Goal: Task Accomplishment & Management: Use online tool/utility

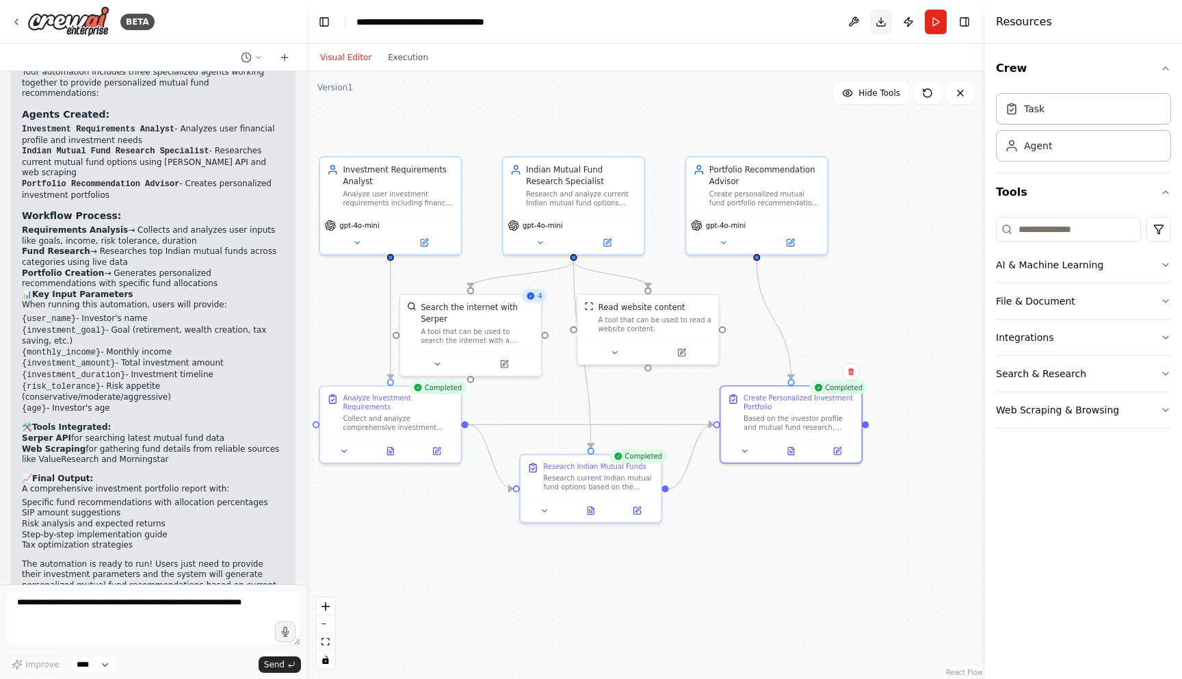
click at [876, 20] on button "Download" at bounding box center [881, 22] width 22 height 25
click at [599, 200] on div "Research and analyze current Indian mutual fund options including equity funds,…" at bounding box center [581, 196] width 111 height 18
click at [612, 244] on button at bounding box center [607, 240] width 65 height 14
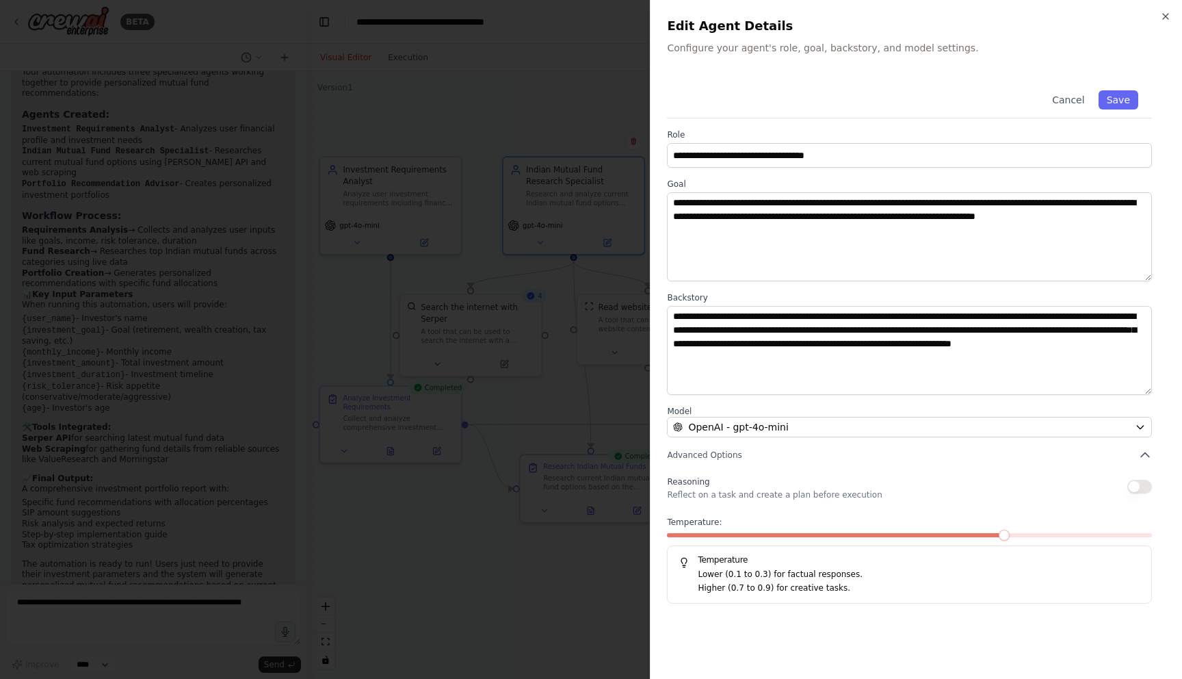
click at [582, 297] on div at bounding box center [591, 339] width 1182 height 679
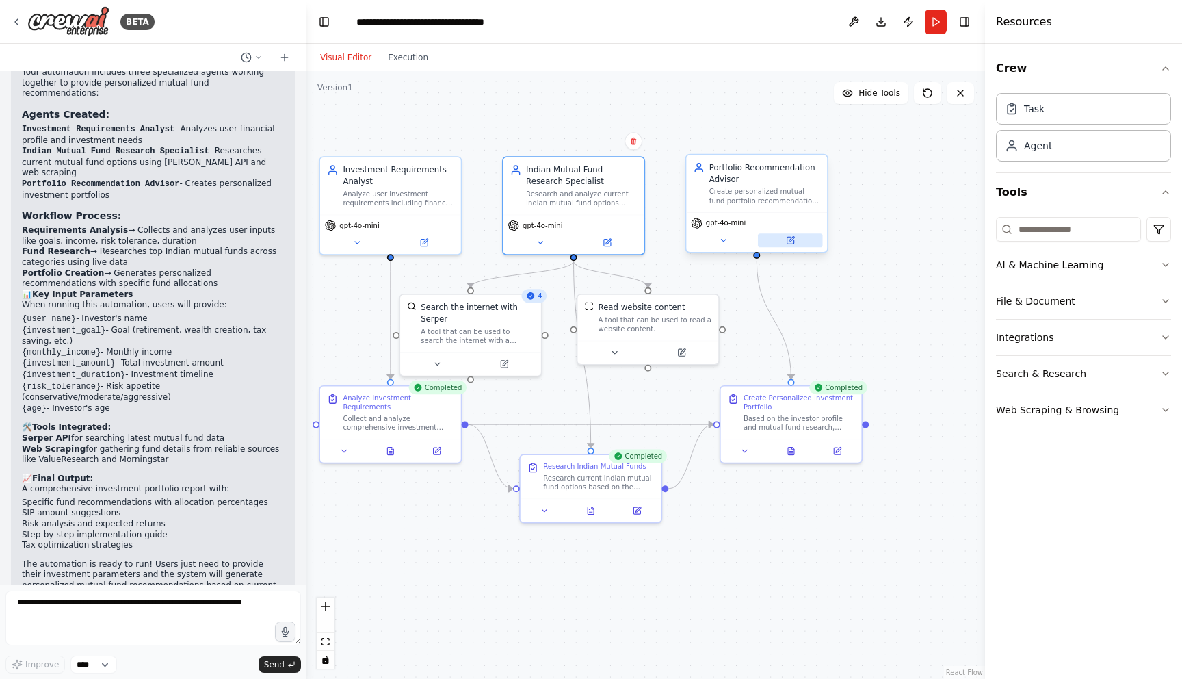
click at [798, 239] on button at bounding box center [790, 240] width 65 height 14
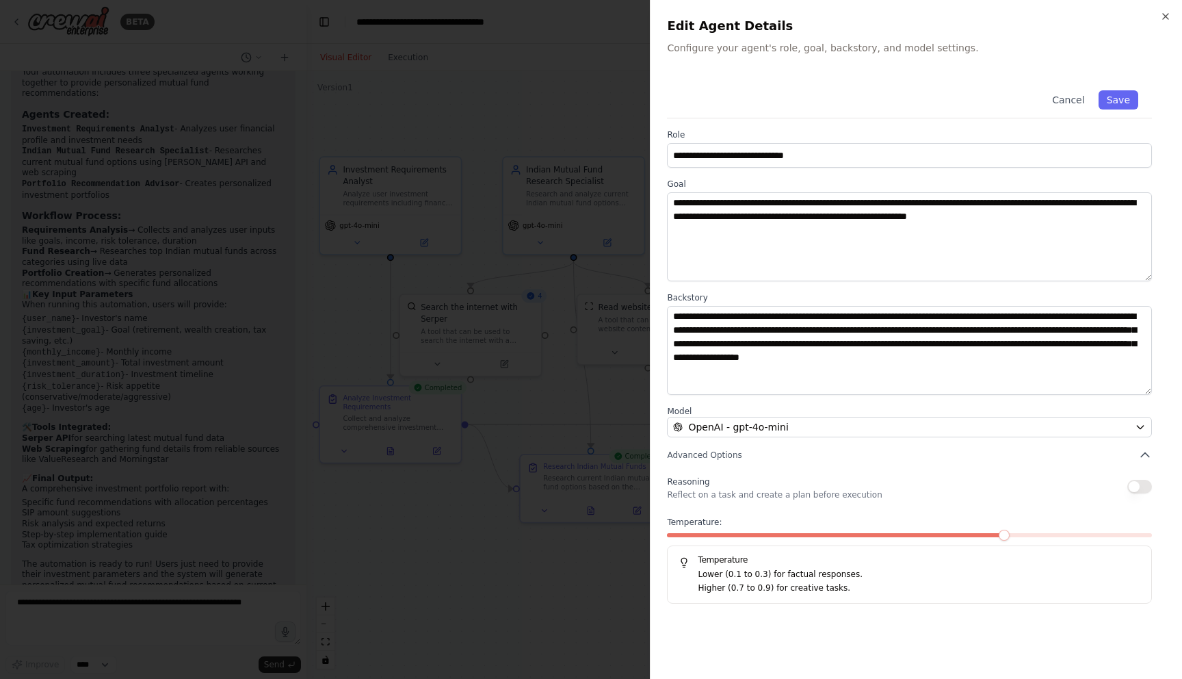
click at [587, 302] on div at bounding box center [591, 339] width 1182 height 679
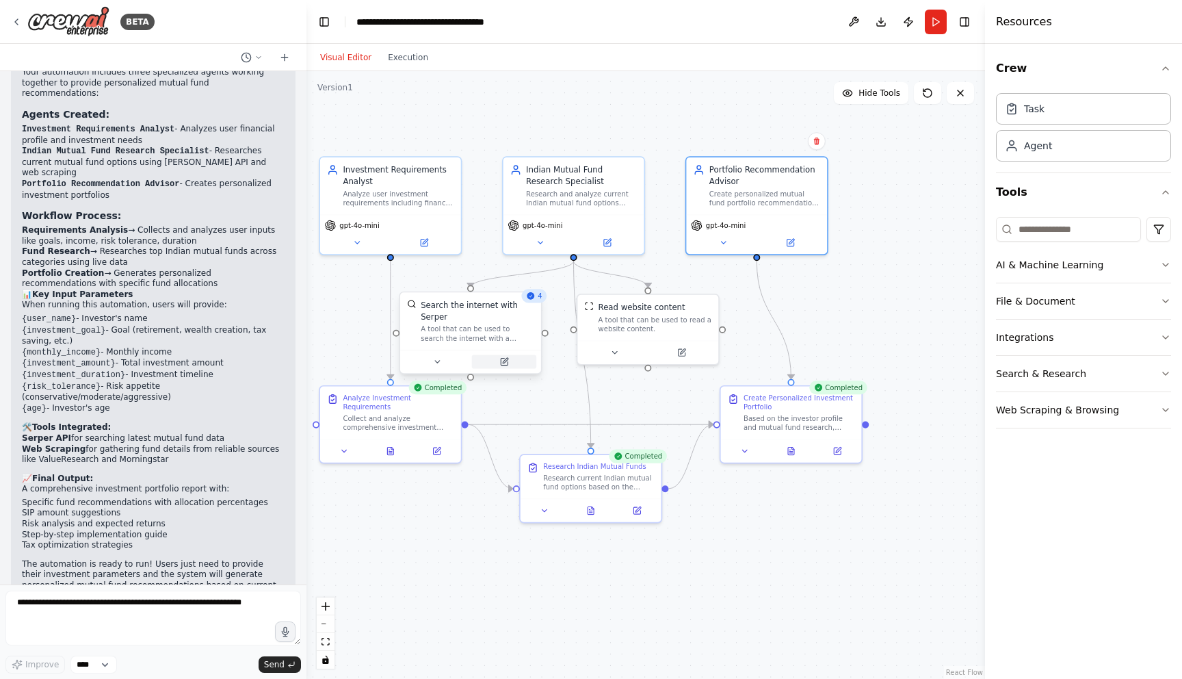
click at [502, 361] on icon at bounding box center [504, 362] width 7 height 7
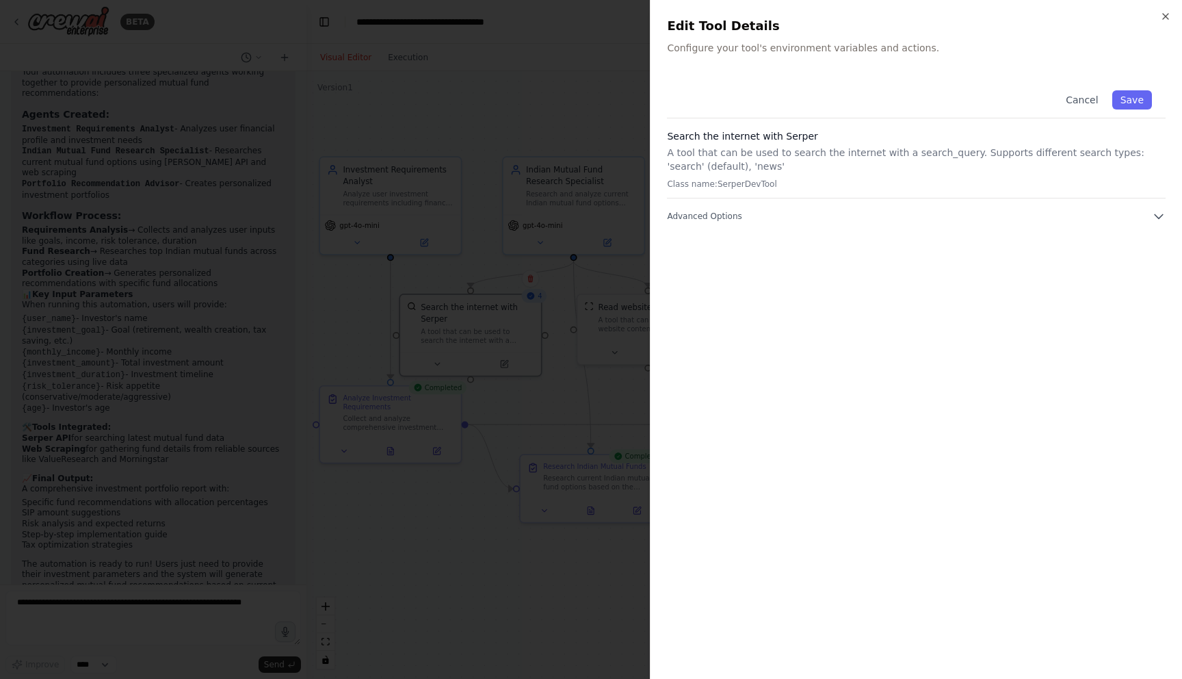
click at [588, 351] on div at bounding box center [591, 339] width 1182 height 679
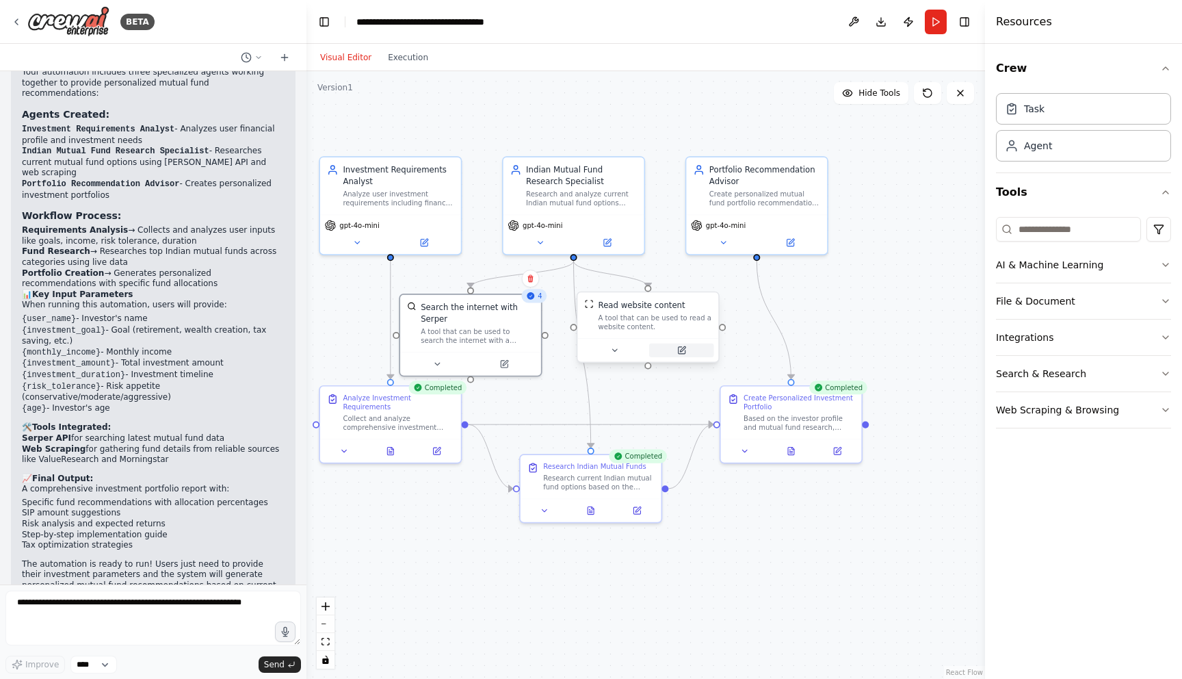
click at [687, 352] on button at bounding box center [681, 350] width 65 height 14
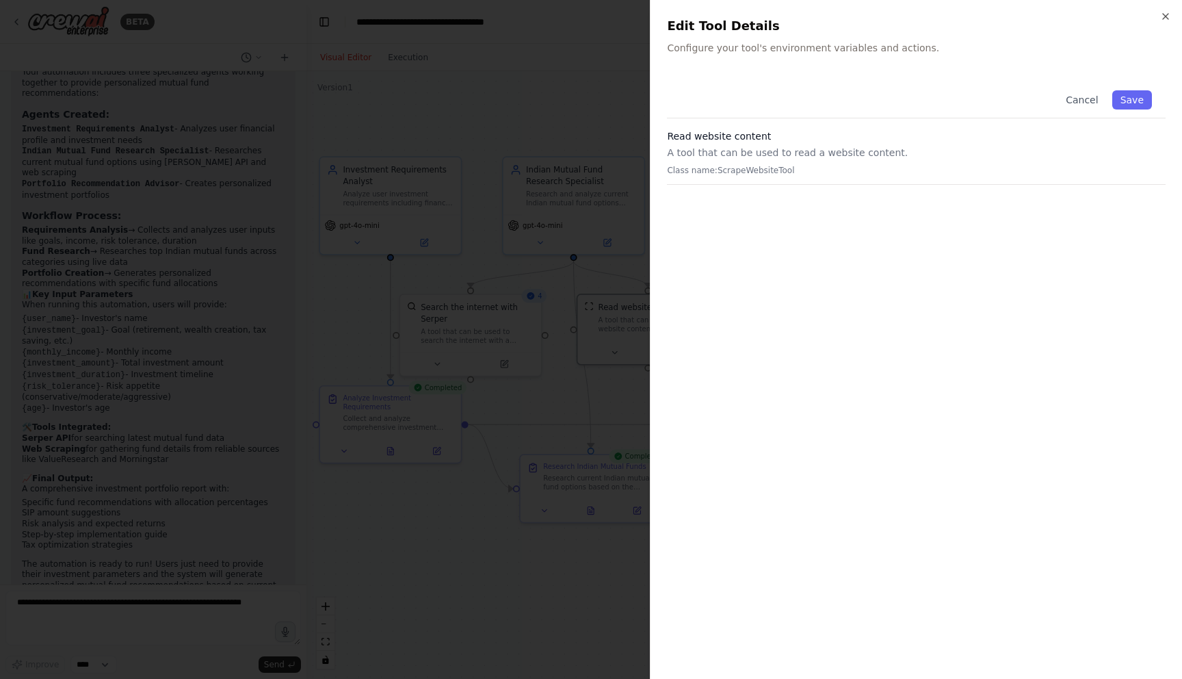
click at [588, 395] on div at bounding box center [591, 339] width 1182 height 679
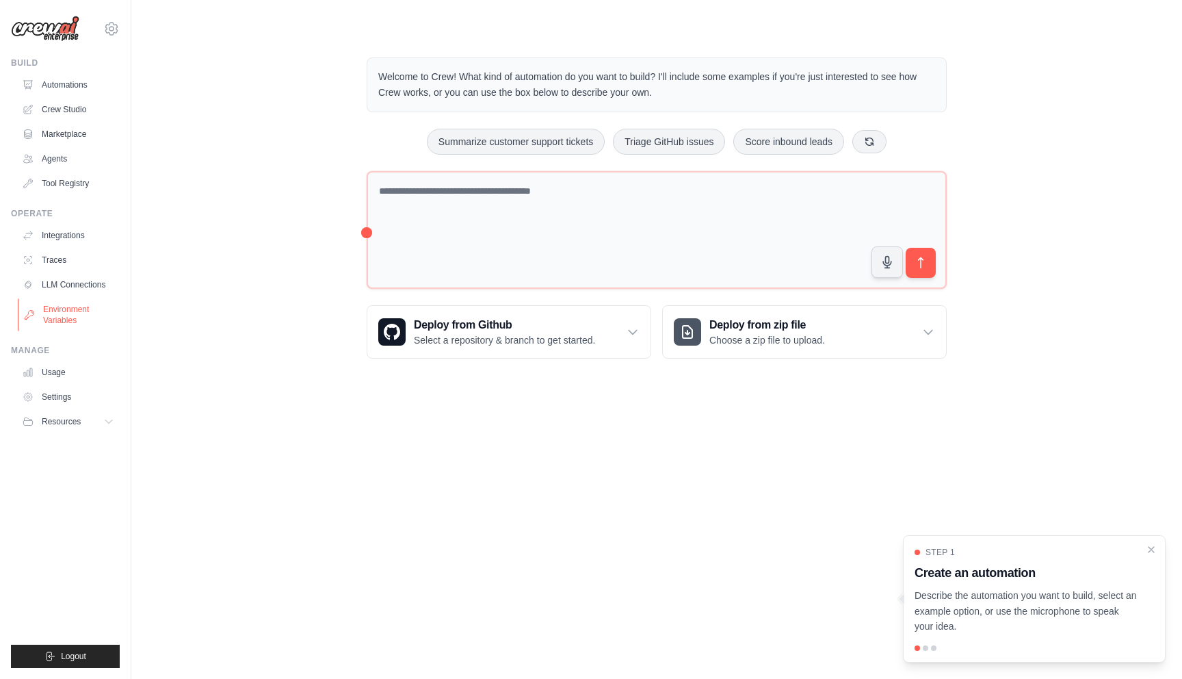
click at [82, 307] on link "Environment Variables" at bounding box center [69, 314] width 103 height 33
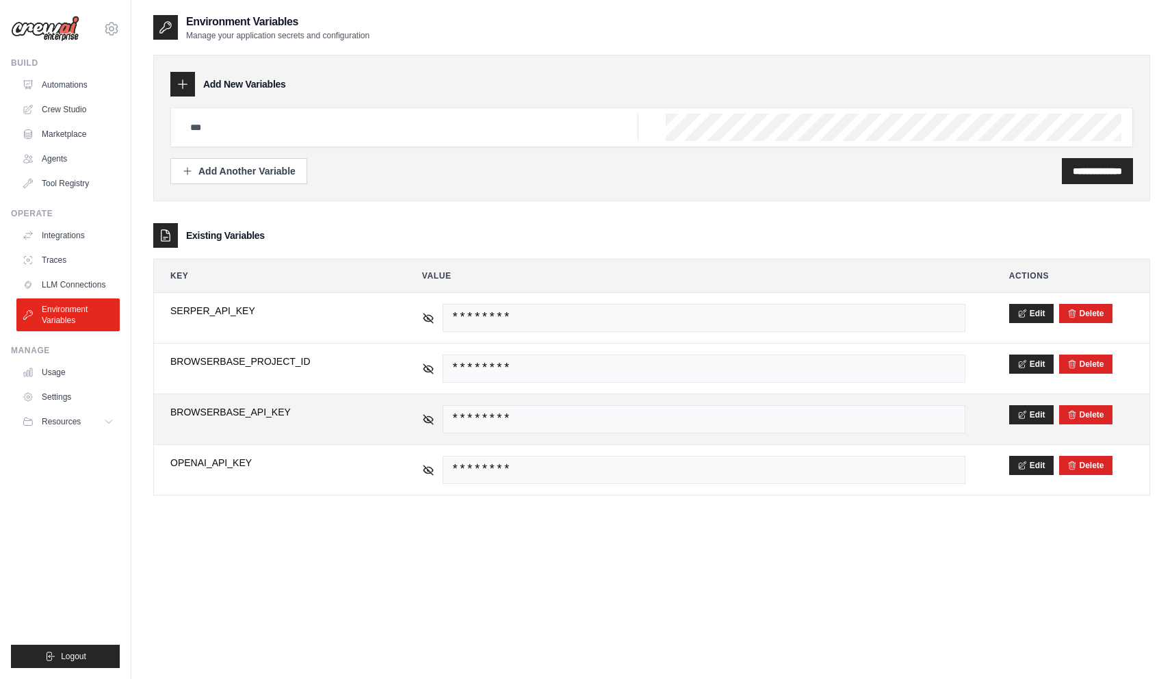
scroll to position [27, 0]
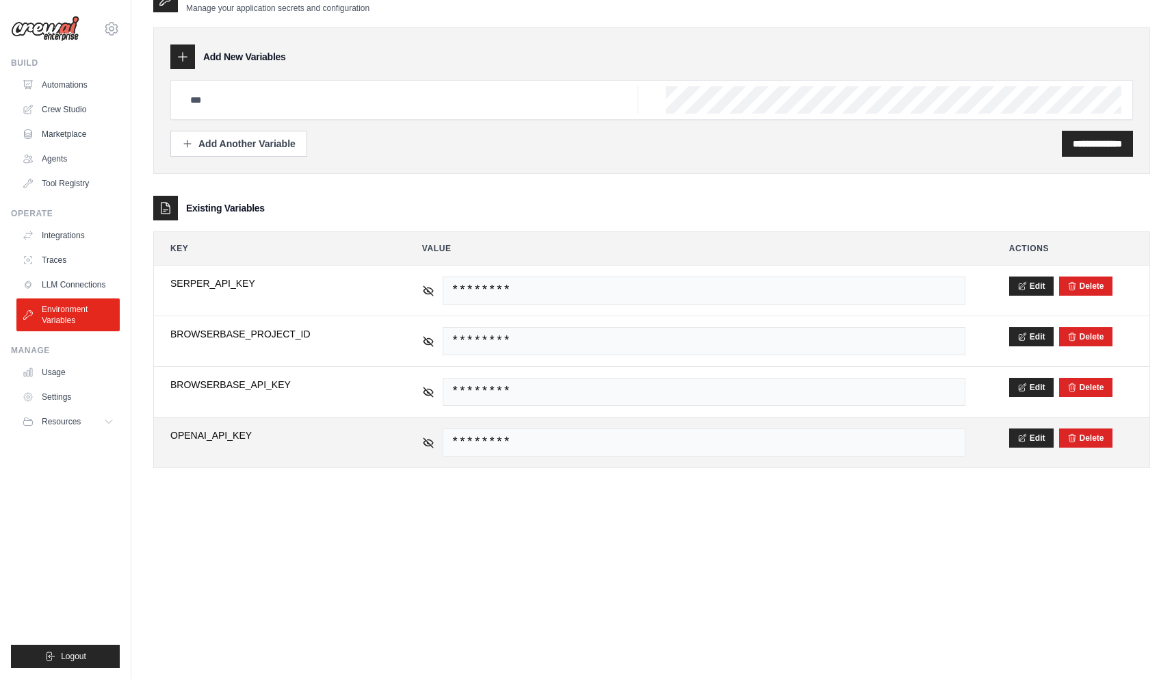
click at [633, 437] on span "********" at bounding box center [704, 442] width 523 height 28
click at [1039, 441] on button "Edit" at bounding box center [1031, 437] width 44 height 19
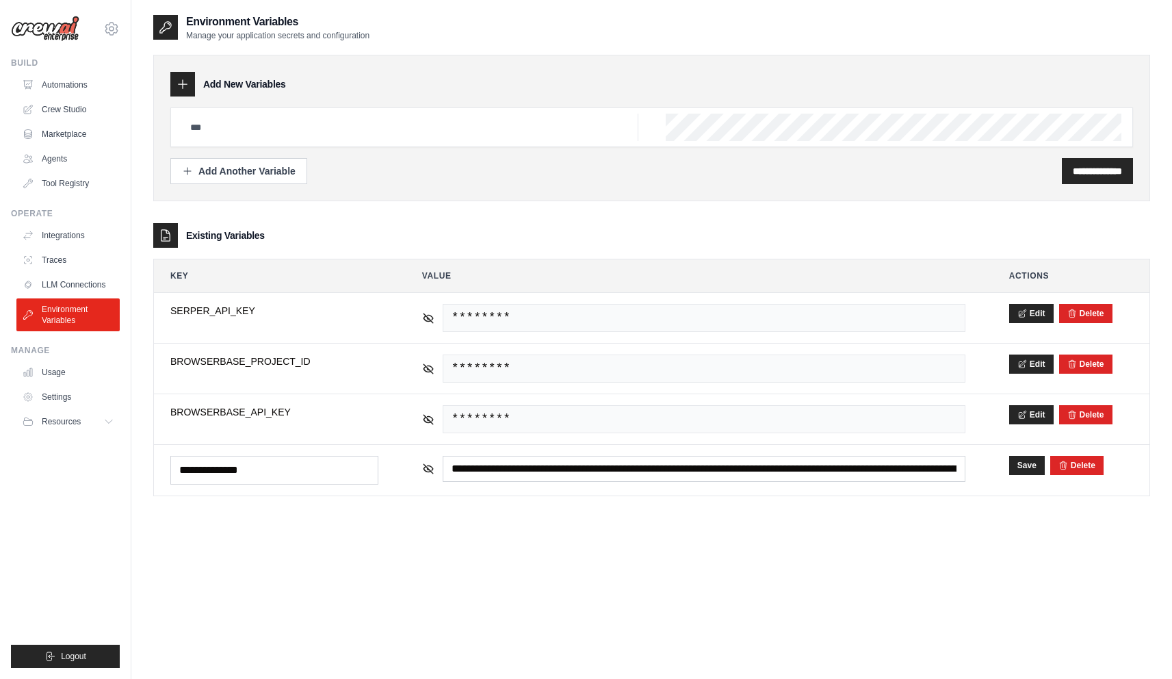
scroll to position [27, 0]
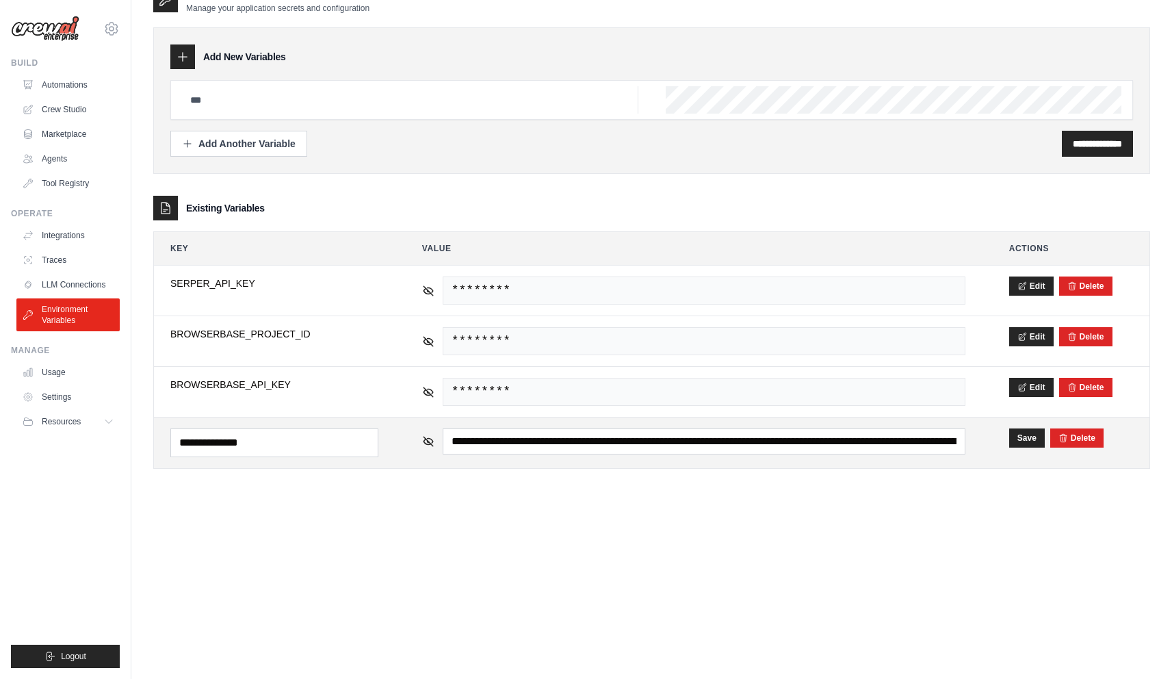
click at [861, 448] on input "**********" at bounding box center [704, 441] width 523 height 26
